Goal: Task Accomplishment & Management: Use online tool/utility

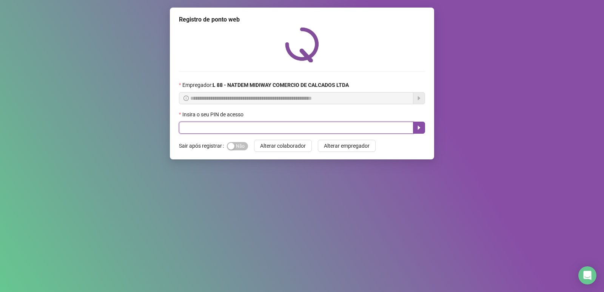
click at [218, 129] on input "text" at bounding box center [296, 128] width 234 height 12
type input "*****"
drag, startPoint x: 231, startPoint y: 147, endPoint x: 240, endPoint y: 136, distance: 13.7
click at [231, 147] on div "button" at bounding box center [231, 146] width 7 height 7
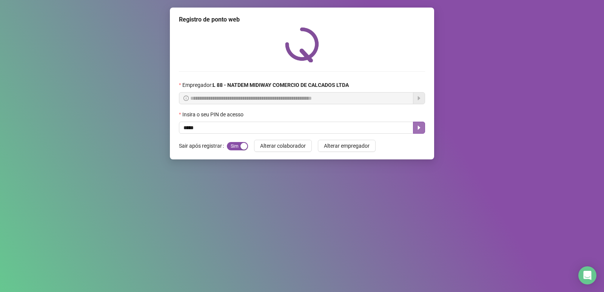
click at [423, 130] on button "button" at bounding box center [419, 128] width 12 height 12
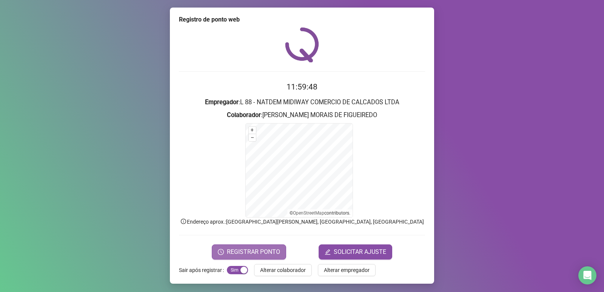
click at [231, 254] on span "REGISTRAR PONTO" at bounding box center [253, 251] width 53 height 9
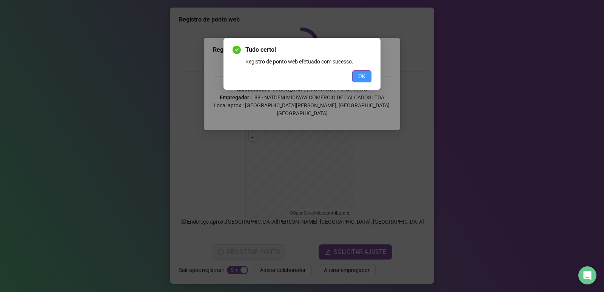
click at [365, 77] on span "OK" at bounding box center [361, 76] width 7 height 8
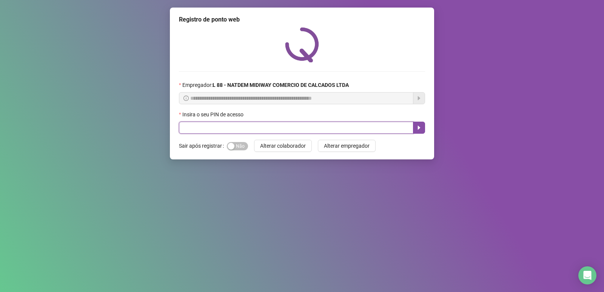
click at [289, 129] on input "text" at bounding box center [296, 128] width 234 height 12
type input "*****"
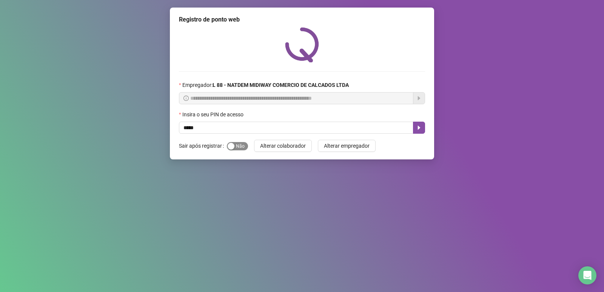
click at [243, 146] on span "Sim Não" at bounding box center [237, 146] width 21 height 8
click at [419, 129] on icon "caret-right" at bounding box center [419, 128] width 6 height 6
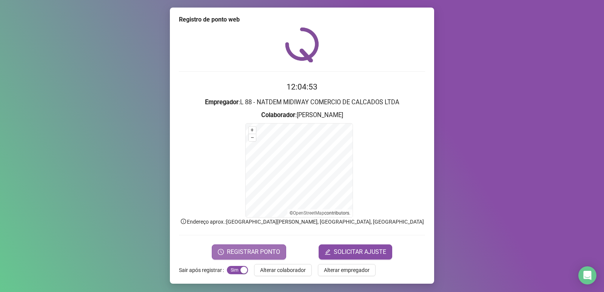
click at [253, 254] on span "REGISTRAR PONTO" at bounding box center [253, 251] width 53 height 9
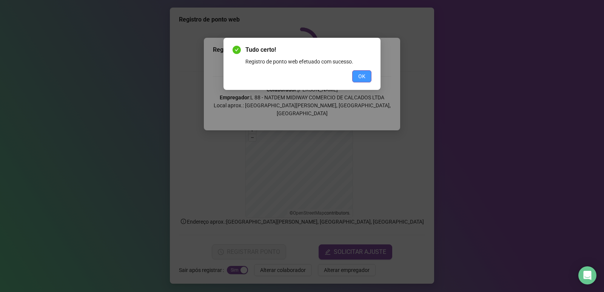
click at [368, 76] on button "OK" at bounding box center [361, 76] width 19 height 12
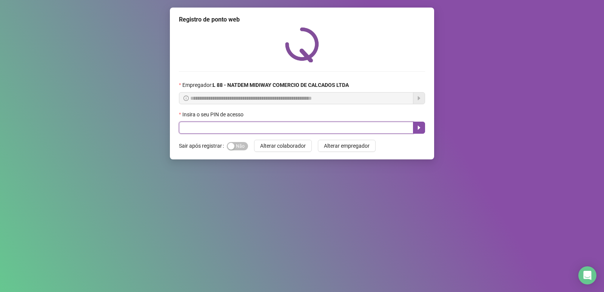
click at [238, 128] on input "text" at bounding box center [296, 128] width 234 height 12
type input "*****"
drag, startPoint x: 235, startPoint y: 147, endPoint x: 260, endPoint y: 144, distance: 25.1
click at [235, 147] on span "Sim Não" at bounding box center [237, 146] width 21 height 8
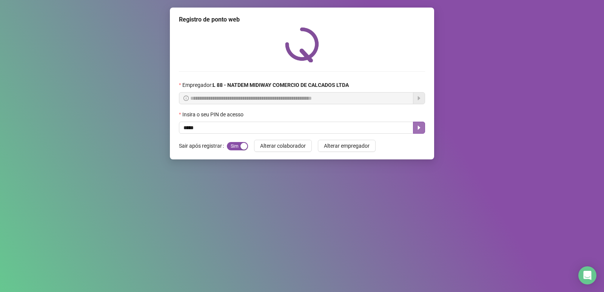
click at [421, 123] on button "button" at bounding box center [419, 128] width 12 height 12
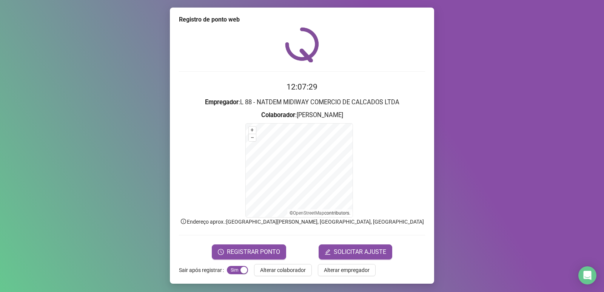
drag, startPoint x: 421, startPoint y: 123, endPoint x: 291, endPoint y: 240, distance: 174.5
click at [291, 240] on form "12:07:29 Empregador : L 88 - NATDEM MIDIWAY COMERCIO DE CALCADOS LTDA Colaborad…" at bounding box center [302, 170] width 246 height 178
click at [266, 248] on span "REGISTRAR PONTO" at bounding box center [253, 251] width 53 height 9
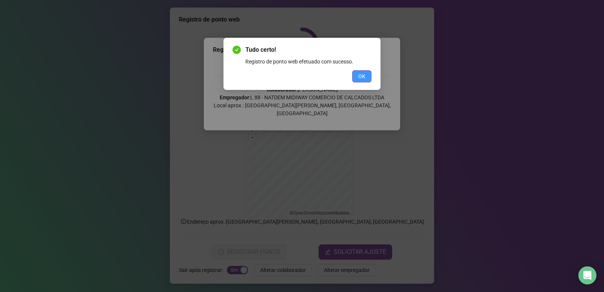
click at [362, 79] on span "OK" at bounding box center [361, 76] width 7 height 8
